Goal: Use online tool/utility: Utilize a website feature to perform a specific function

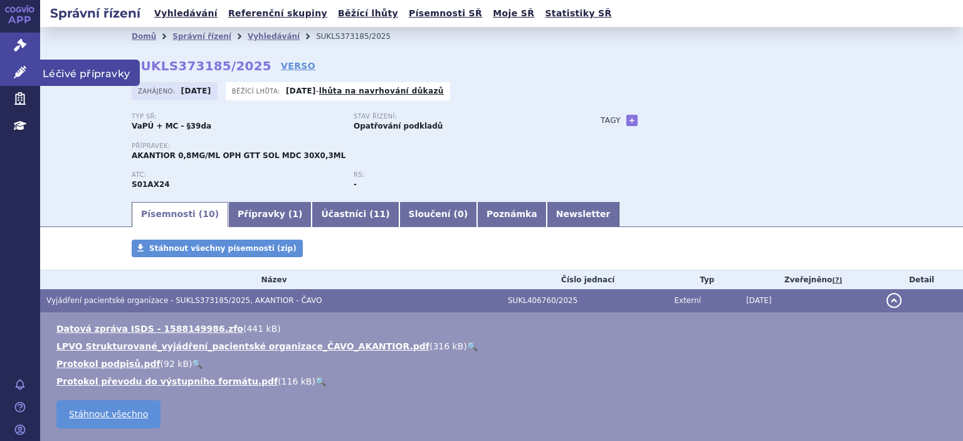
click at [19, 67] on icon at bounding box center [20, 72] width 13 height 13
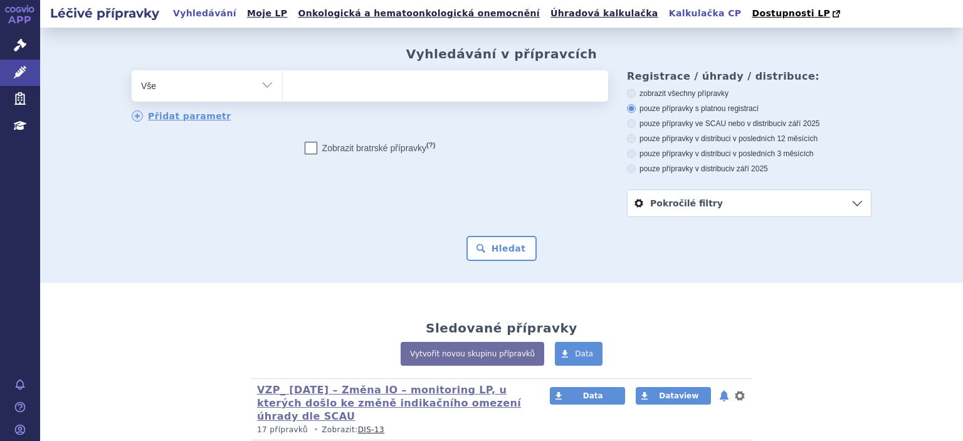
click at [665, 12] on link "Kalkulačka CP" at bounding box center [705, 13] width 80 height 17
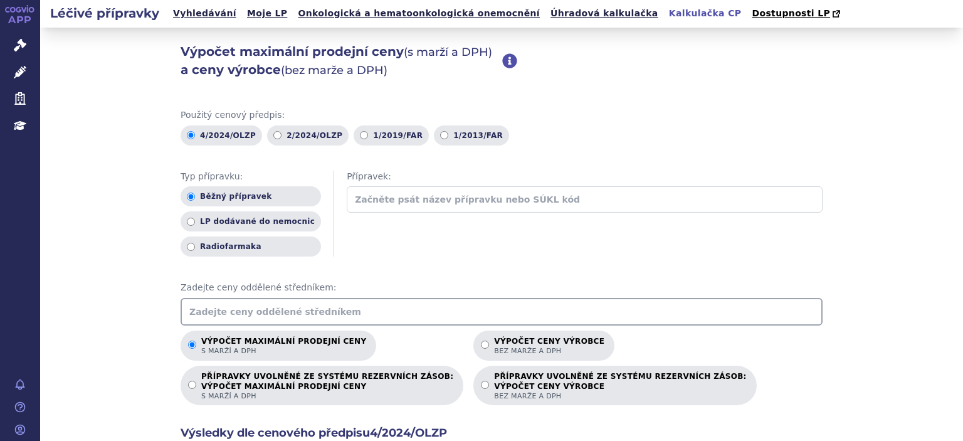
click at [219, 302] on input "text" at bounding box center [502, 312] width 642 height 28
type input "626.4"
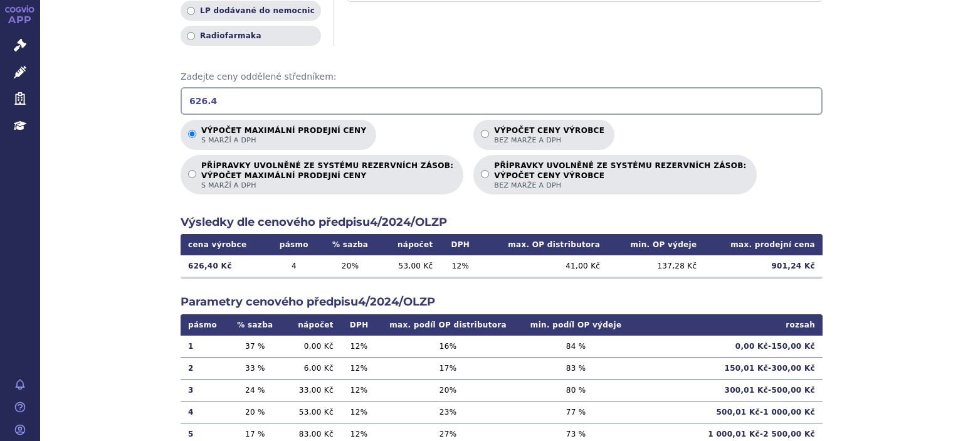
scroll to position [211, 0]
